Goal: Information Seeking & Learning: Learn about a topic

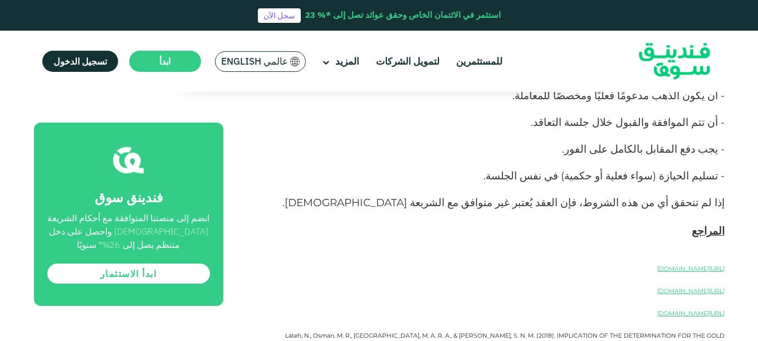
scroll to position [2071, 0]
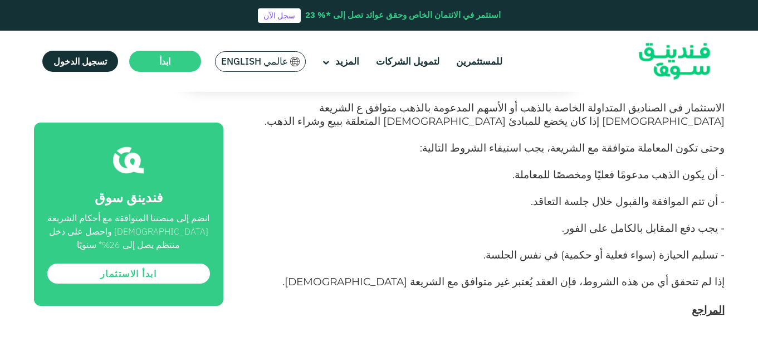
drag, startPoint x: 505, startPoint y: 219, endPoint x: 548, endPoint y: 169, distance: 65.9
click at [548, 340] on p "[URL][DOMAIN_NAME]" at bounding box center [486, 346] width 476 height 13
drag, startPoint x: 566, startPoint y: 155, endPoint x: 719, endPoint y: 218, distance: 165.5
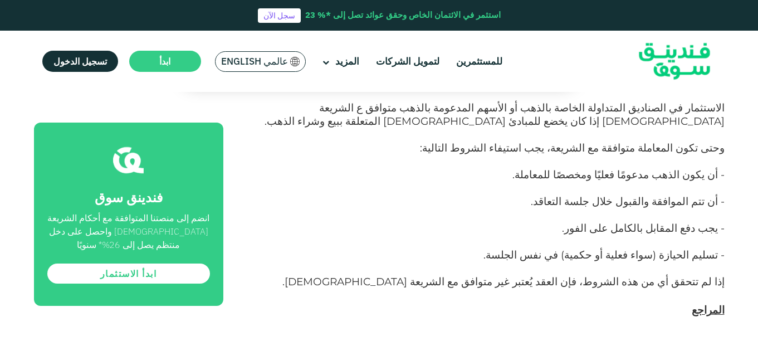
copy div "[URL][DOMAIN_NAME] [URL][DOMAIN_NAME] [URL][DOMAIN_NAME]"
drag, startPoint x: 504, startPoint y: 209, endPoint x: 553, endPoint y: 170, distance: 62.9
copy div "ttps://[DOMAIN_NAME][URL] [URL][DOMAIN_NAME] [URL][DOMAIN_NAME]"
